Goal: Information Seeking & Learning: Learn about a topic

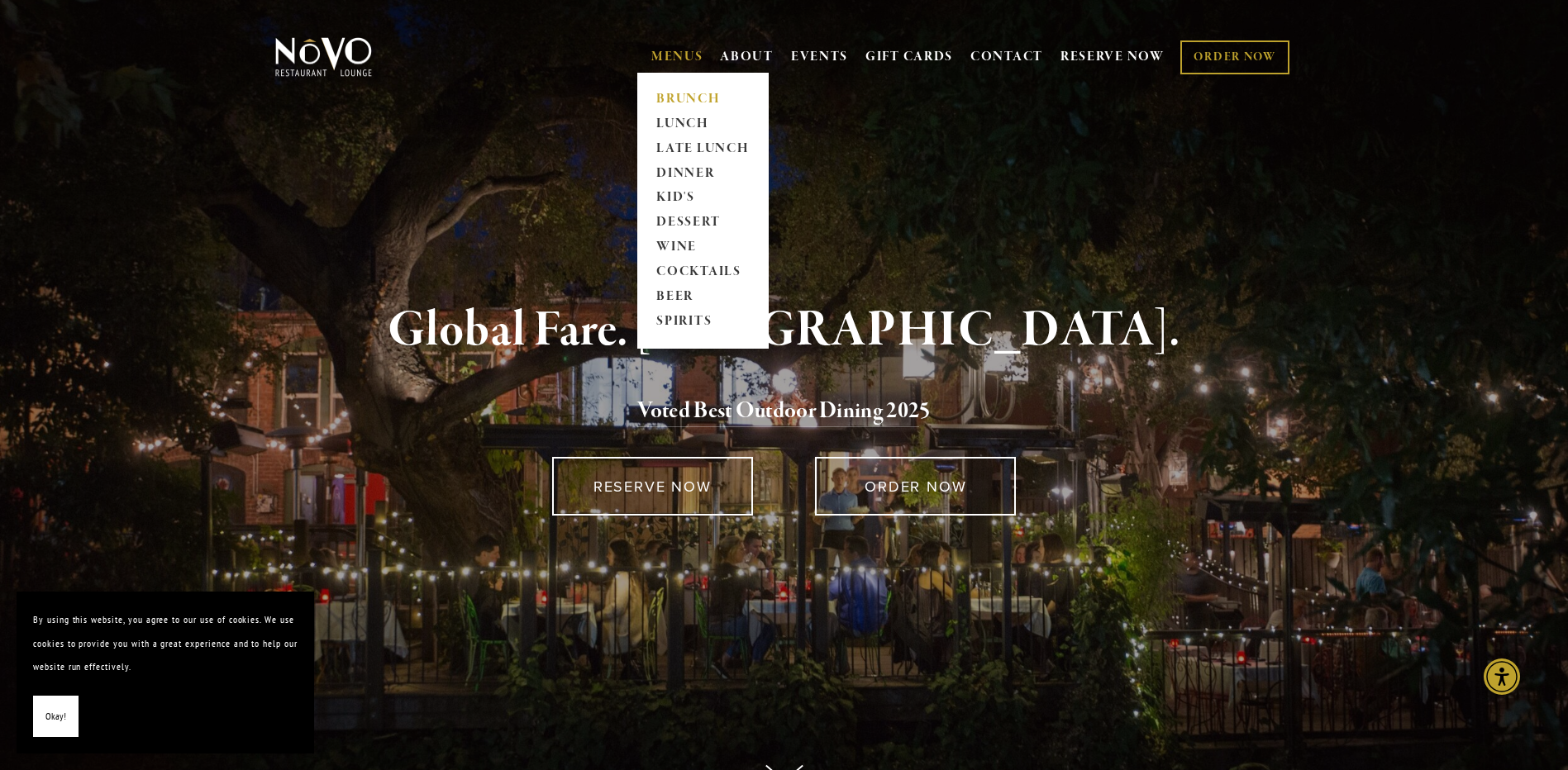
click at [690, 92] on link "BRUNCH" at bounding box center [703, 99] width 104 height 25
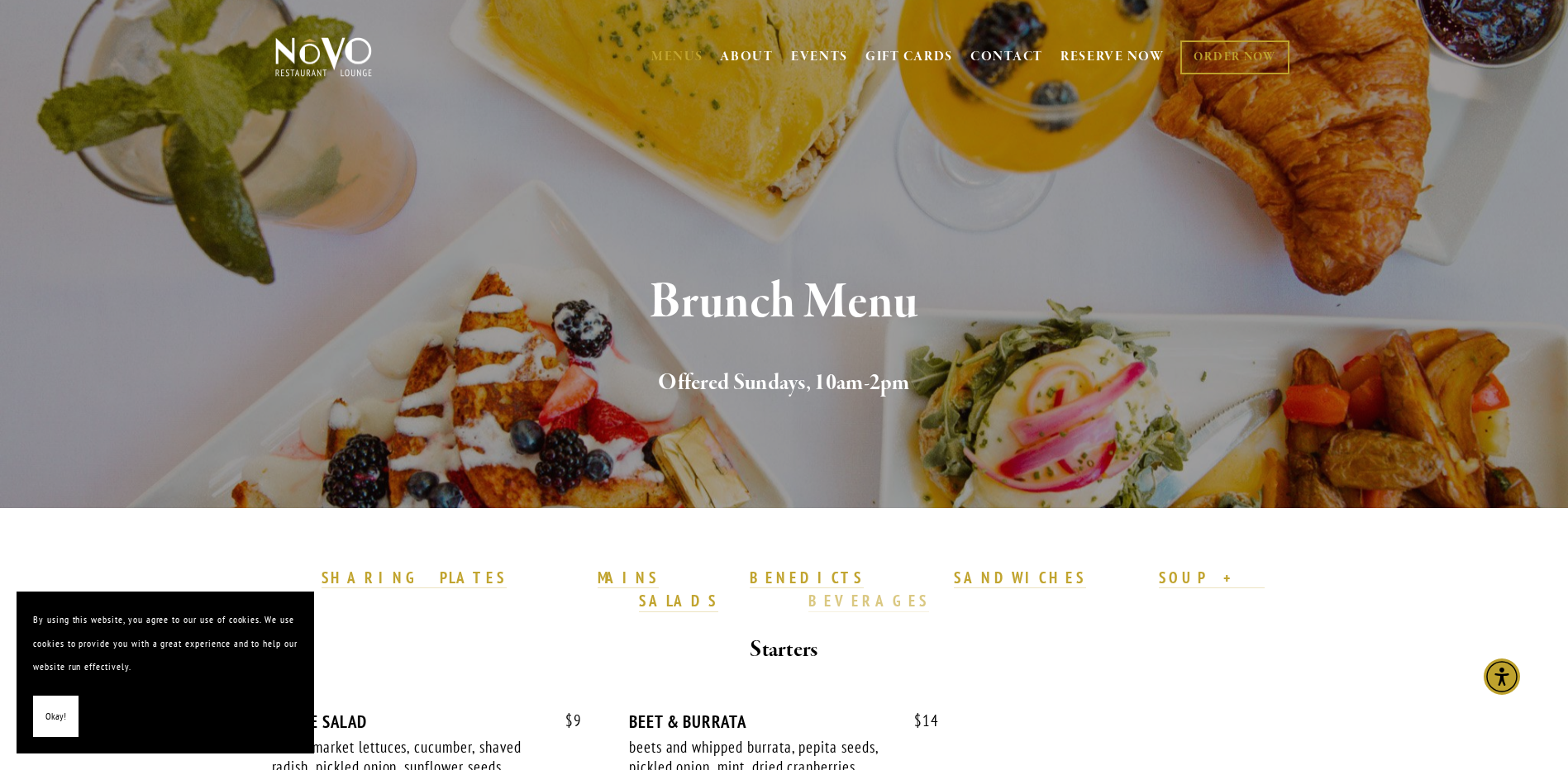
click at [929, 591] on strong "BEVERAGES" at bounding box center [869, 601] width 120 height 20
